Goal: Information Seeking & Learning: Learn about a topic

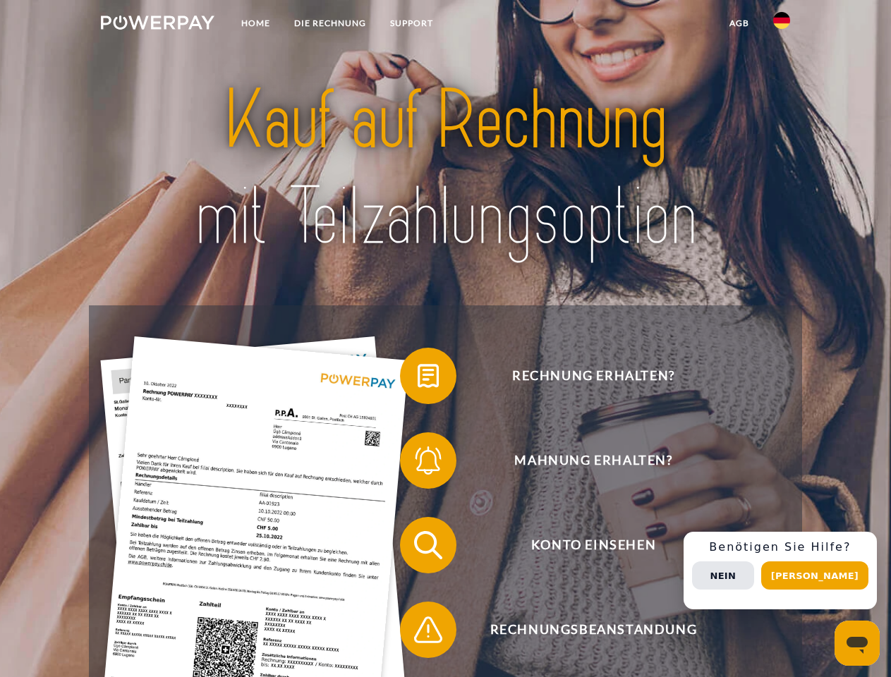
click at [157, 25] on img at bounding box center [158, 23] width 114 height 14
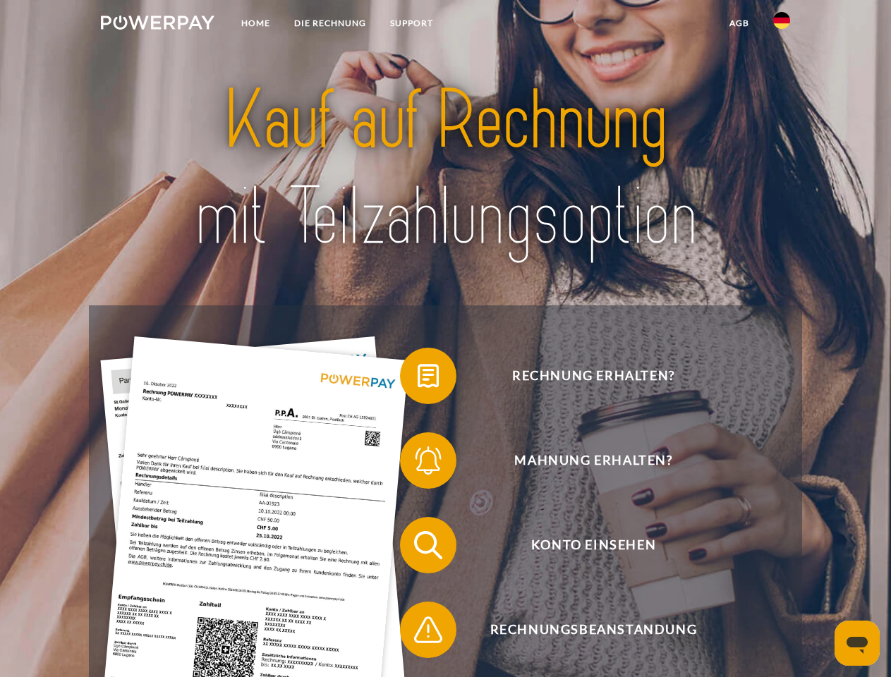
click at [782, 25] on img at bounding box center [781, 20] width 17 height 17
click at [739, 23] on link "agb" at bounding box center [740, 23] width 44 height 25
click at [418, 379] on span at bounding box center [407, 376] width 71 height 71
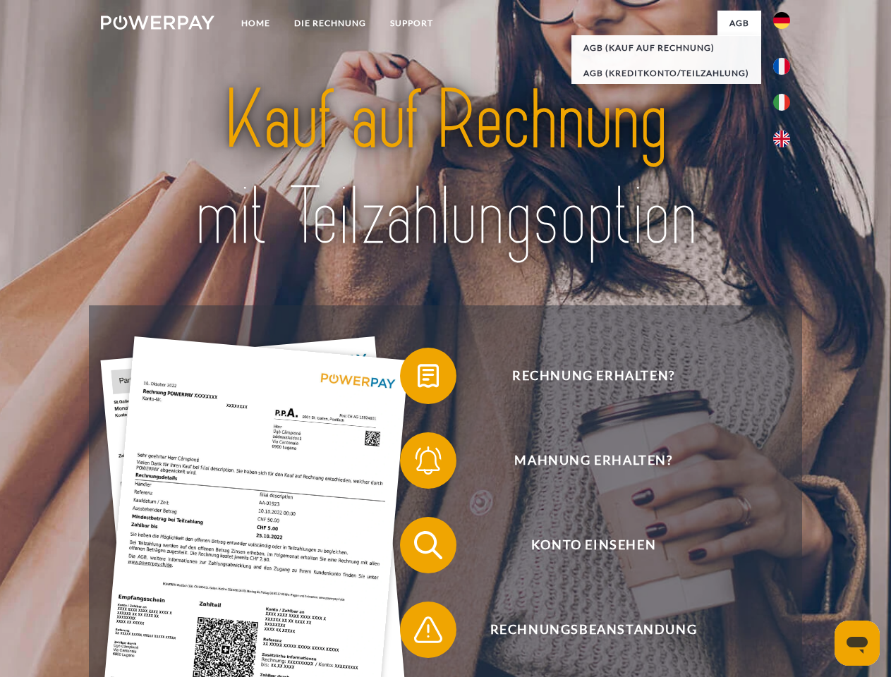
click at [418, 464] on span at bounding box center [407, 460] width 71 height 71
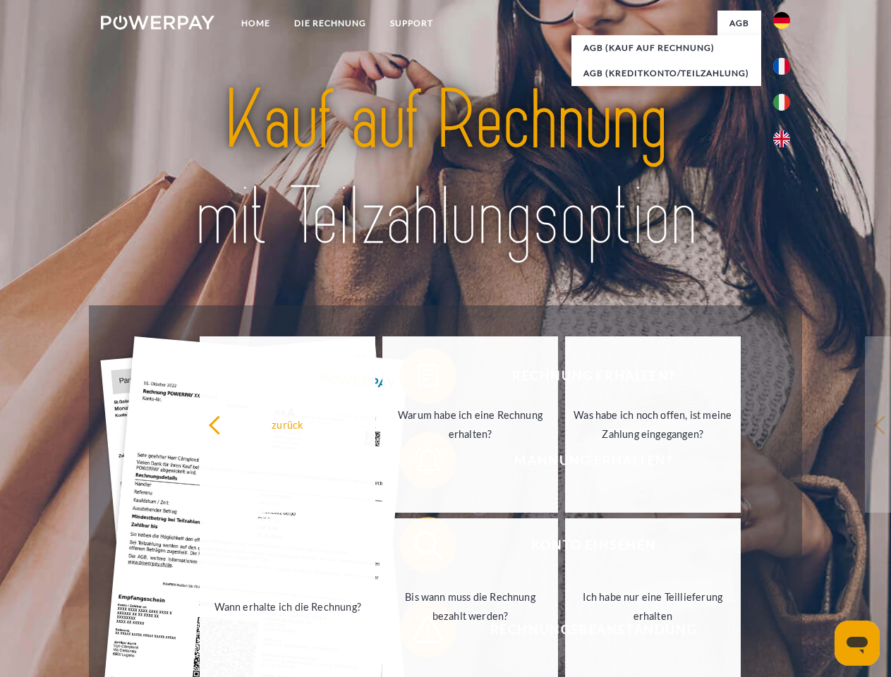
click at [418, 548] on link "Bis wann muss die Rechnung bezahlt werden?" at bounding box center [470, 607] width 176 height 176
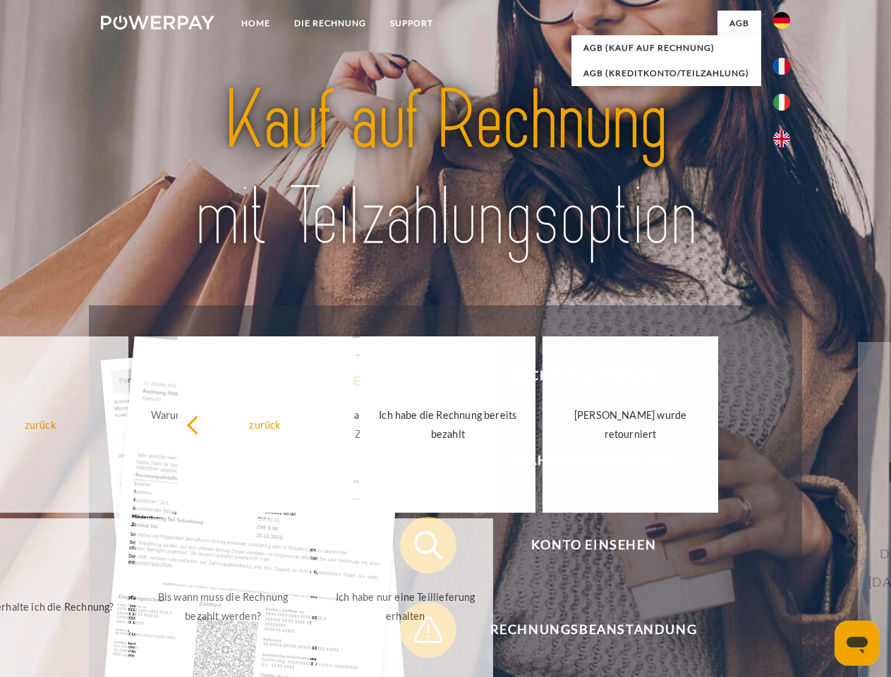
click at [418, 633] on span at bounding box center [407, 630] width 71 height 71
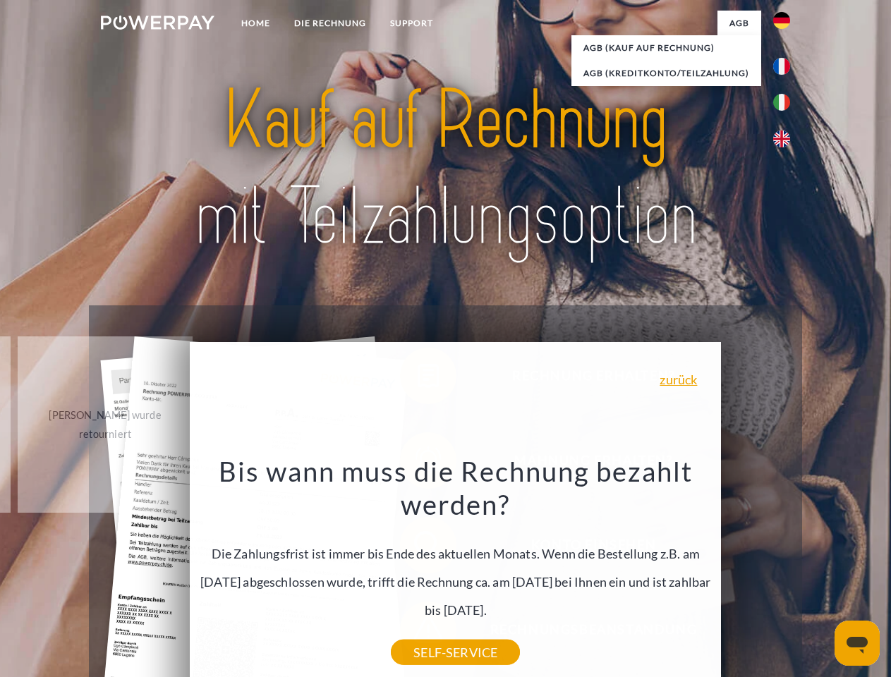
click at [785, 571] on div "Rechnung erhalten? Mahnung erhalten? Konto einsehen" at bounding box center [445, 588] width 713 height 564
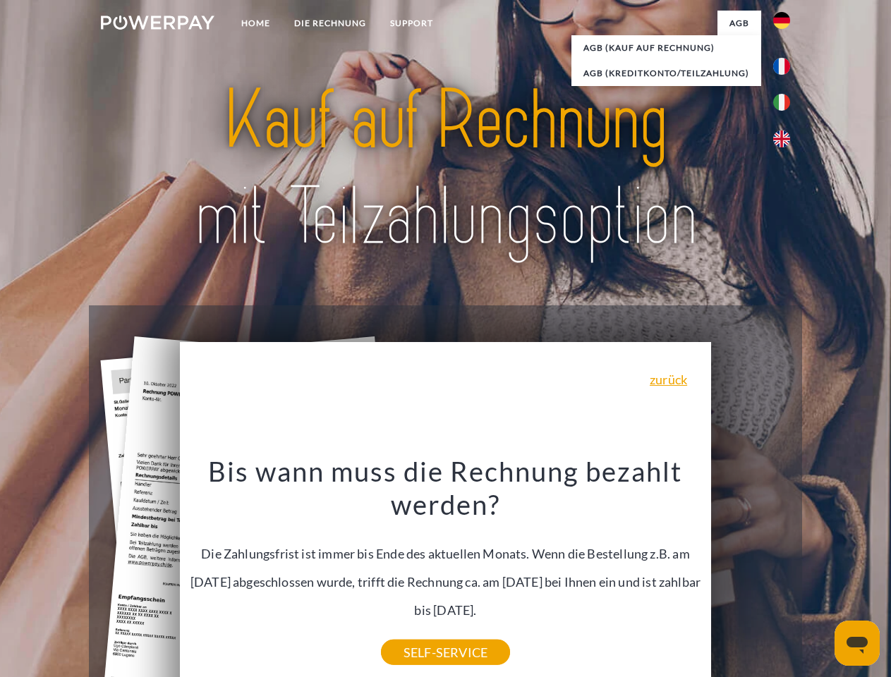
click at [751, 574] on span "Konto einsehen" at bounding box center [594, 545] width 346 height 56
click at [820, 576] on header "Home DIE RECHNUNG SUPPORT" at bounding box center [445, 487] width 891 height 974
